Goal: Task Accomplishment & Management: Use online tool/utility

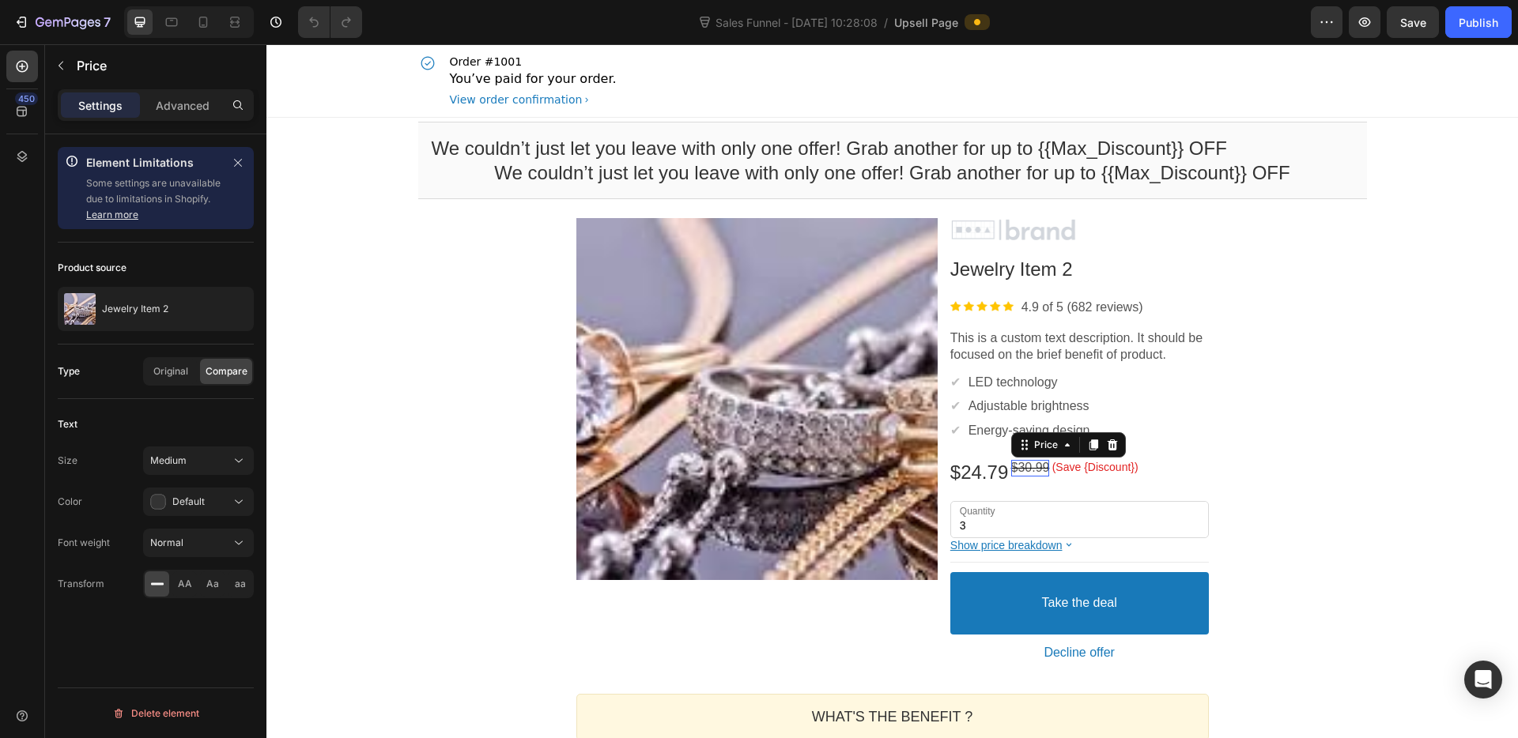
scroll to position [338, 0]
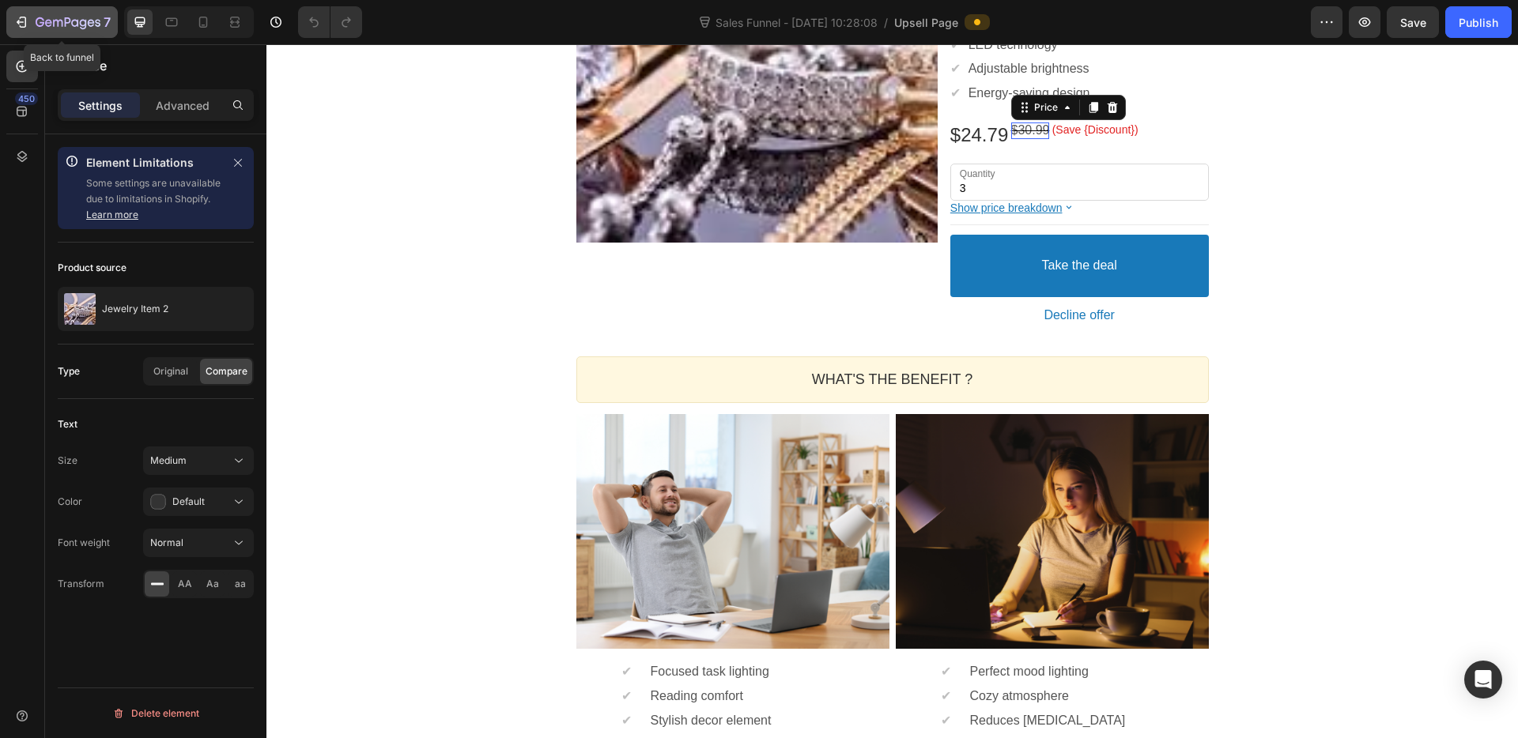
click at [39, 25] on icon "button" at bounding box center [68, 23] width 65 height 13
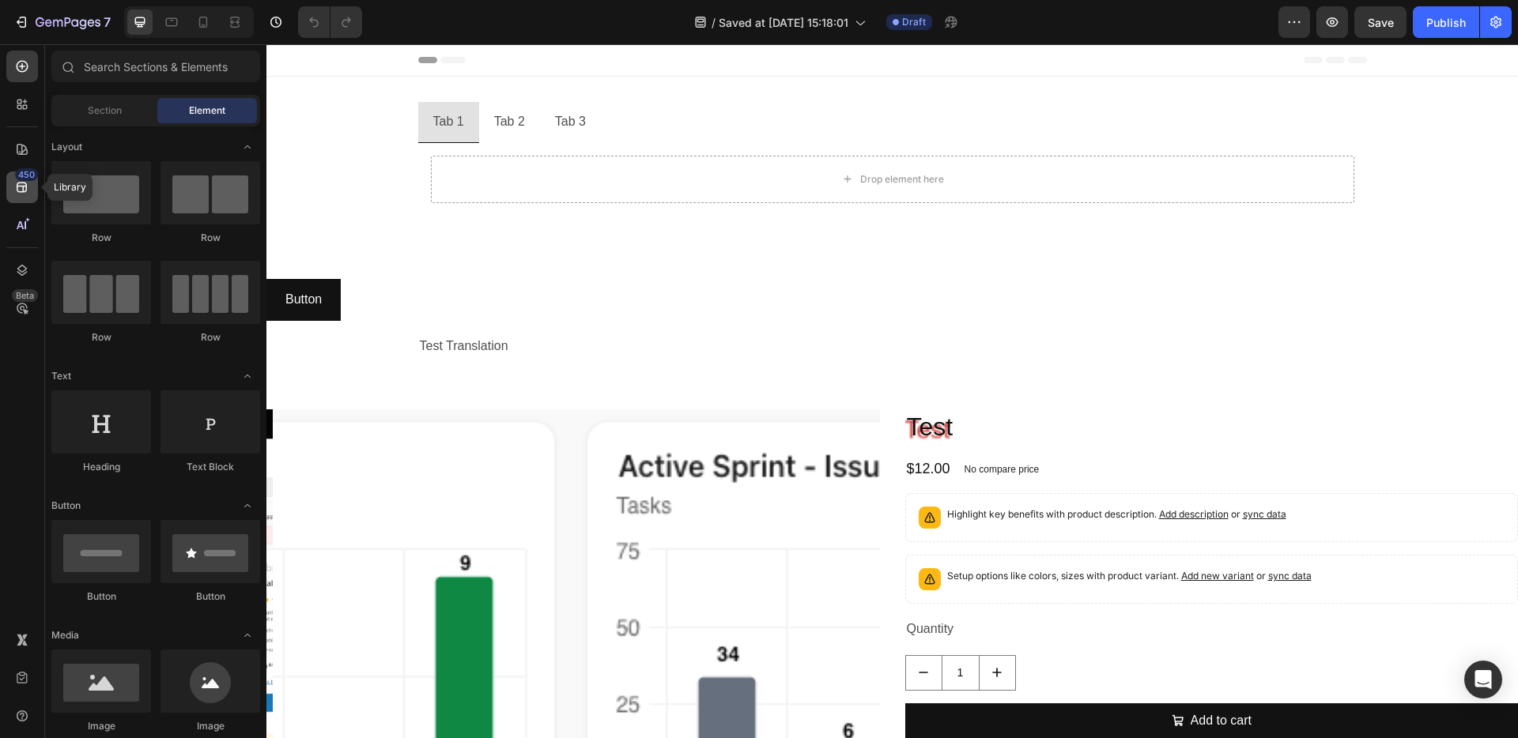
click at [22, 185] on icon at bounding box center [22, 187] width 16 height 16
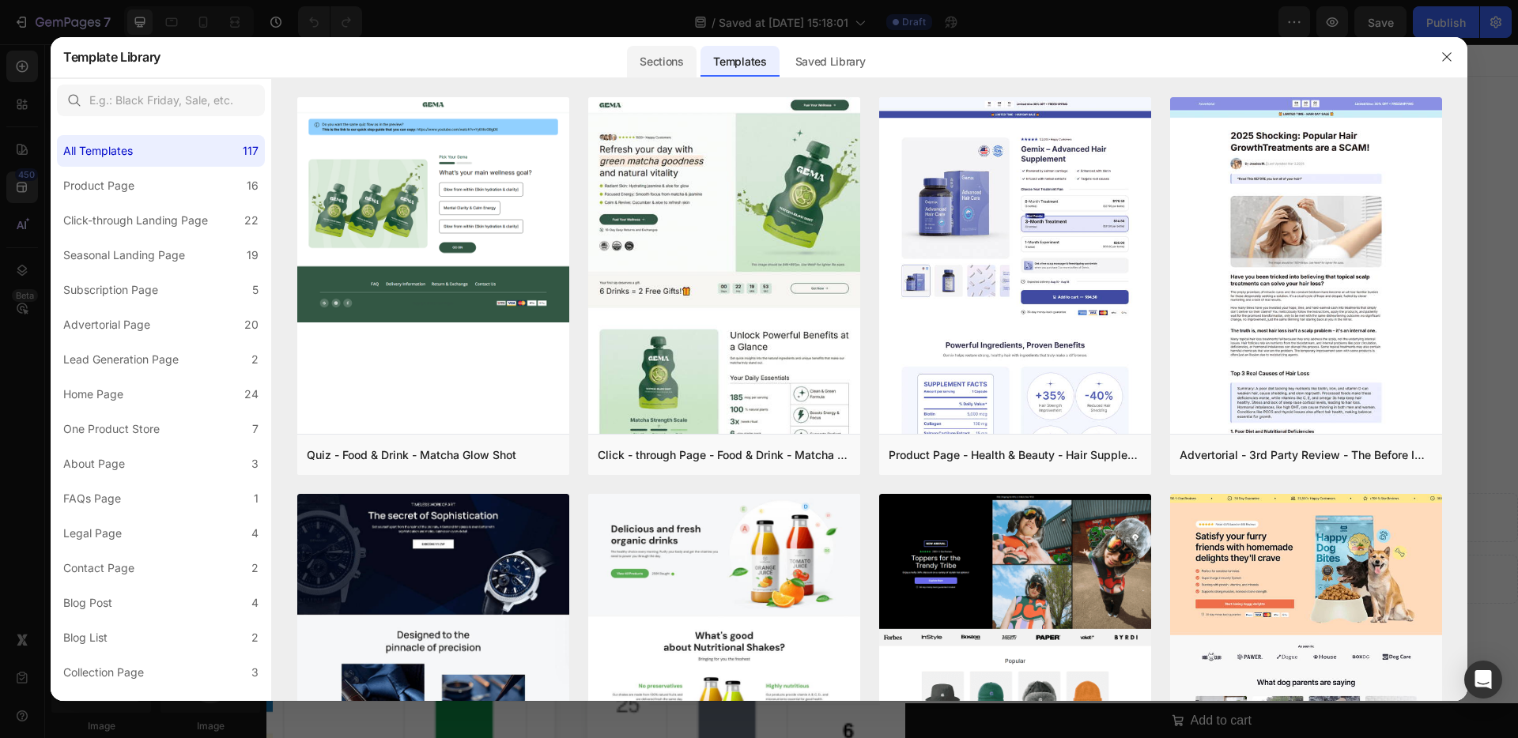
click at [657, 67] on div "Sections" at bounding box center [661, 62] width 69 height 32
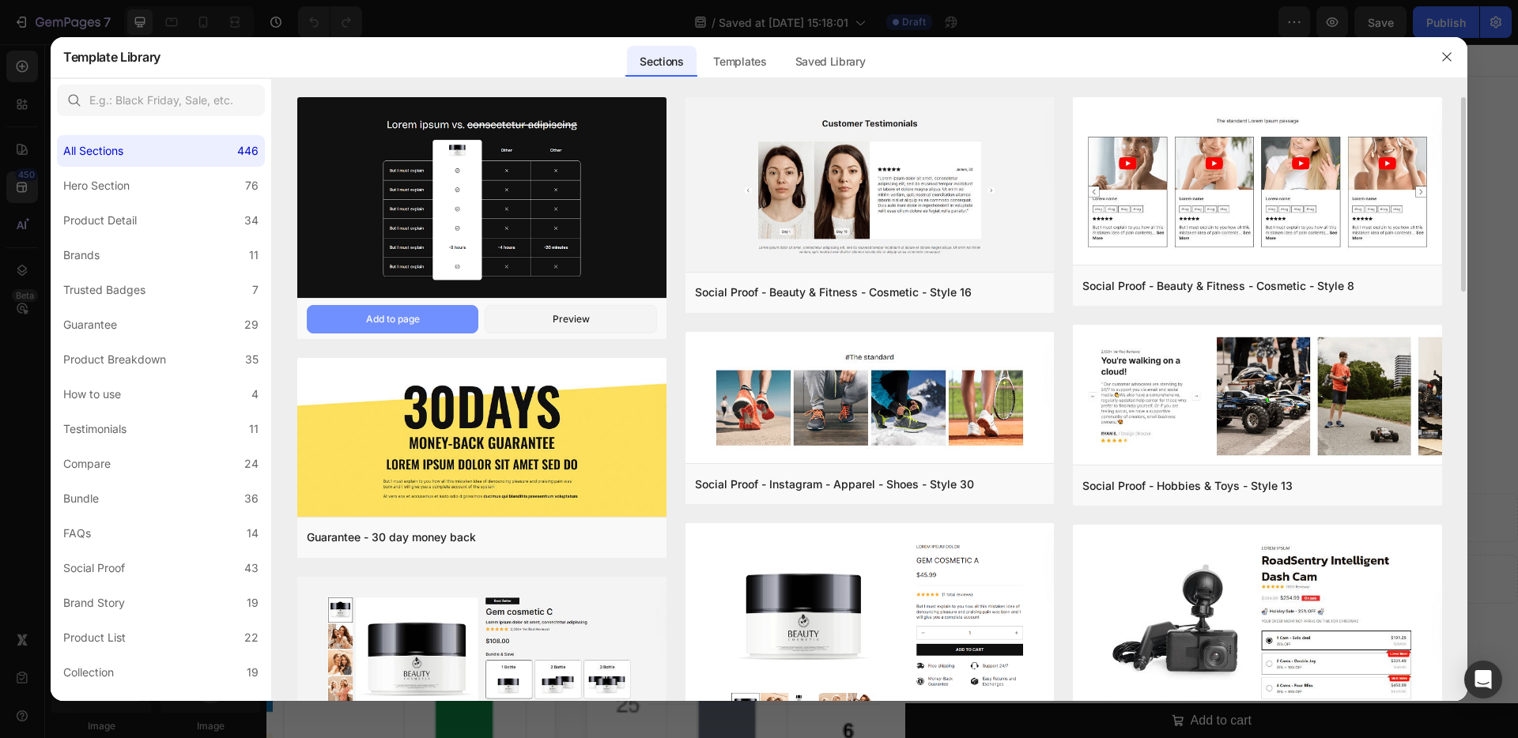
click at [434, 319] on button "Add to page" at bounding box center [393, 319] width 172 height 28
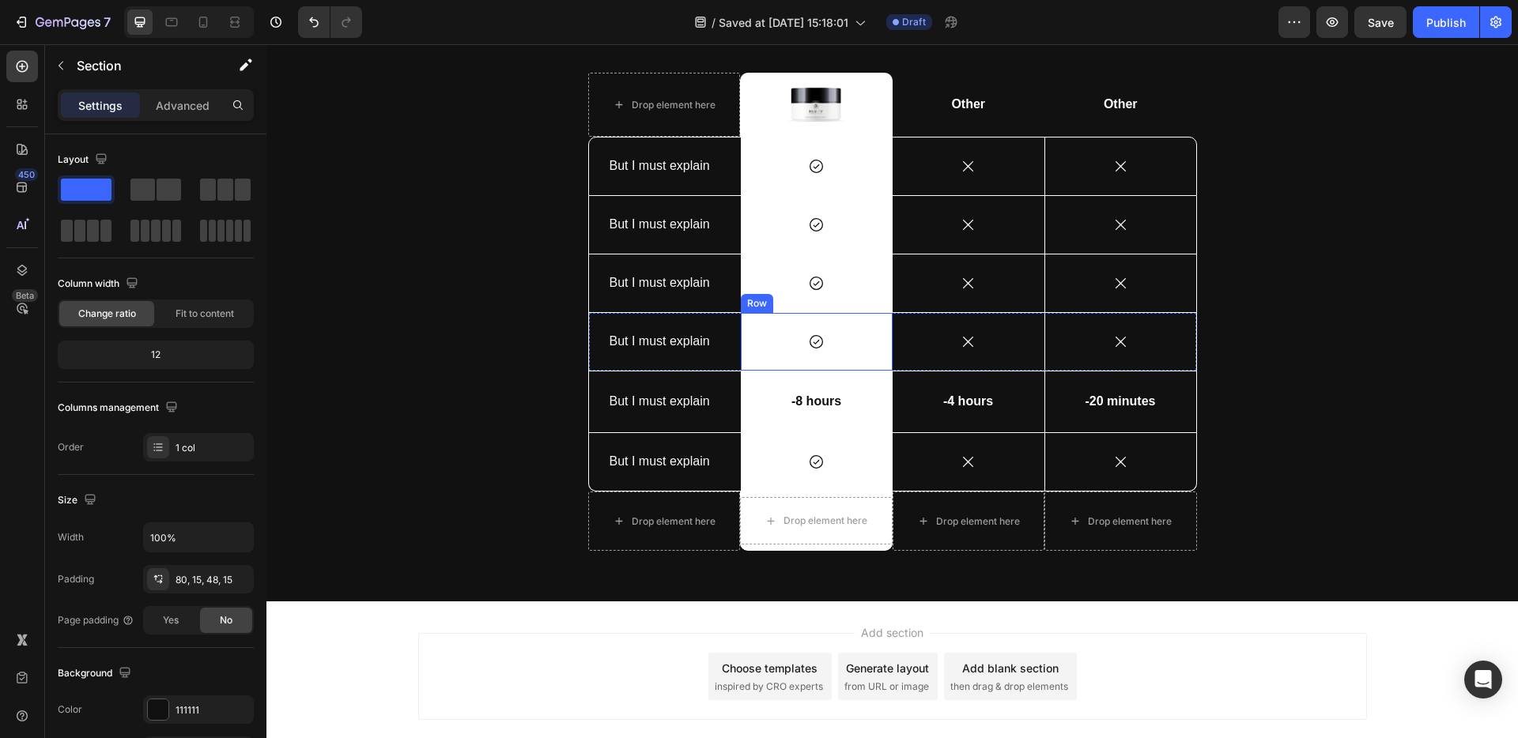
scroll to position [10331, 0]
